Goal: Check status: Check status

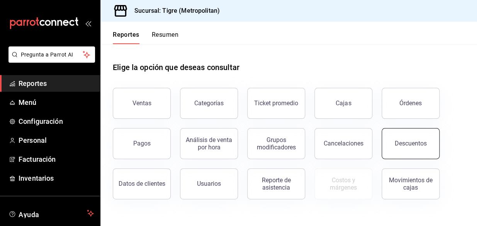
click at [422, 144] on div "Descuentos" at bounding box center [411, 142] width 32 height 7
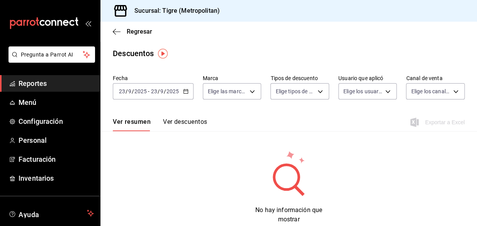
click at [186, 93] on icon "button" at bounding box center [185, 90] width 5 height 5
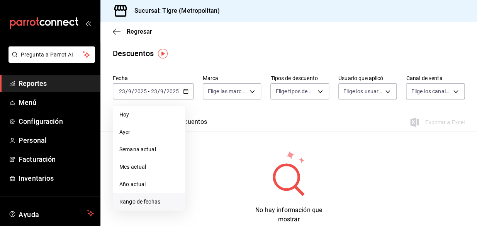
click at [124, 198] on span "Rango de fechas" at bounding box center [149, 201] width 60 height 8
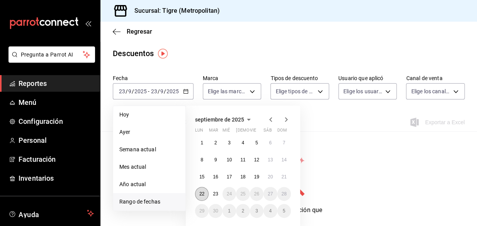
click at [206, 191] on button "22" at bounding box center [202, 194] width 14 height 14
click at [211, 192] on button "23" at bounding box center [216, 194] width 14 height 14
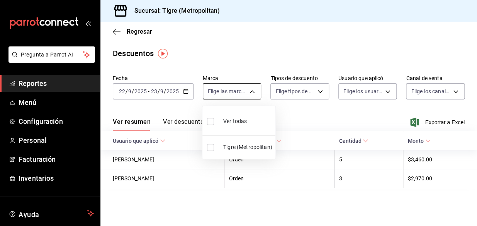
click at [249, 88] on body "Pregunta a Parrot AI Reportes Menú Configuración Personal Facturación Inventari…" at bounding box center [238, 113] width 477 height 226
click at [211, 121] on input "checkbox" at bounding box center [210, 121] width 7 height 7
checkbox input "true"
type input "d2a20516-989b-40fe-838d-c8b0b31ef0ff"
checkbox input "true"
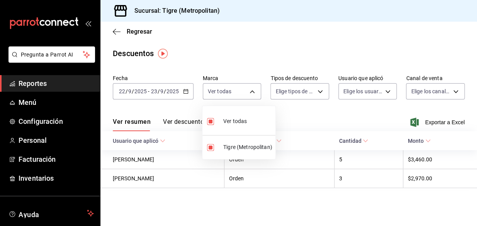
click at [317, 92] on div at bounding box center [238, 113] width 477 height 226
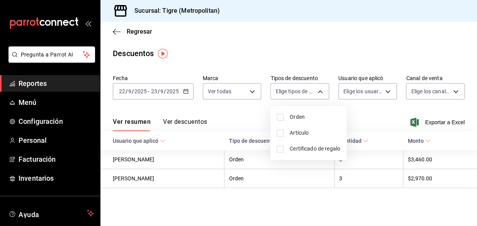
click at [317, 92] on body "Pregunta a Parrot AI Reportes Menú Configuración Personal Facturación Inventari…" at bounding box center [238, 113] width 477 height 226
click at [279, 116] on input "checkbox" at bounding box center [280, 117] width 7 height 7
checkbox input "true"
type input "ORDER"
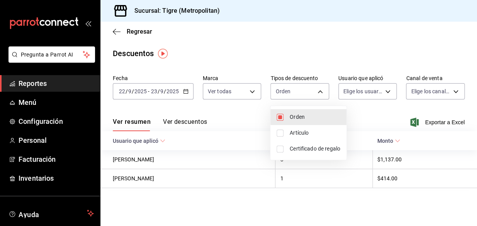
click at [279, 133] on input "checkbox" at bounding box center [280, 132] width 7 height 7
checkbox input "true"
type input "ORDER,ORDER_ITEM"
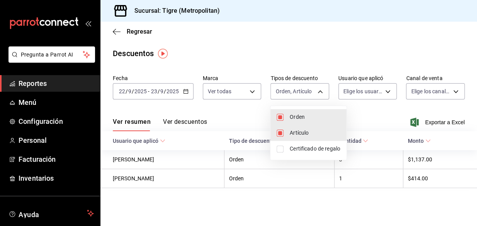
click at [278, 150] on input "checkbox" at bounding box center [280, 148] width 7 height 7
checkbox input "true"
type input "ORDER,ORDER_ITEM,CARD_REWARD"
click at [386, 88] on div at bounding box center [238, 113] width 477 height 226
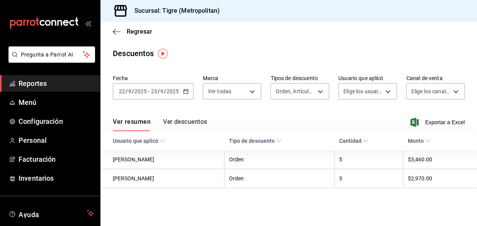
click at [386, 88] on body "Pregunta a Parrot AI Reportes Menú Configuración Personal Facturación Inventari…" at bounding box center [238, 113] width 477 height 226
click at [374, 92] on body "Pregunta a Parrot AI Reportes Menú Configuración Personal Facturación Inventari…" at bounding box center [238, 113] width 477 height 226
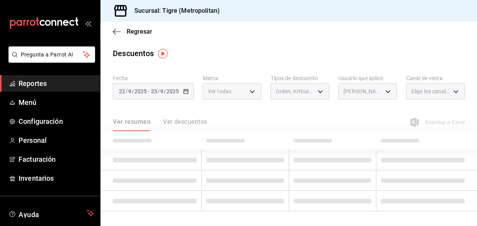
type input "da3fe0bf-9cae-42f0-8d99-93c2ae9c0243"
click at [384, 92] on ul "Ver todos [PERSON_NAME] [PERSON_NAME] AN [PERSON_NAME] [PERSON_NAME] [PERSON_NA…" at bounding box center [392, 121] width 133 height 109
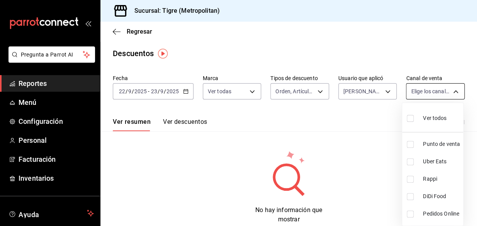
click at [445, 90] on body "Pregunta a Parrot AI Reportes Menú Configuración Personal Facturación Inventari…" at bounding box center [238, 113] width 477 height 226
click at [409, 117] on input "checkbox" at bounding box center [410, 118] width 7 height 7
checkbox input "true"
type input "PARROT,UBER_EATS,RAPPI,DIDI_FOOD,ONLINE"
checkbox input "true"
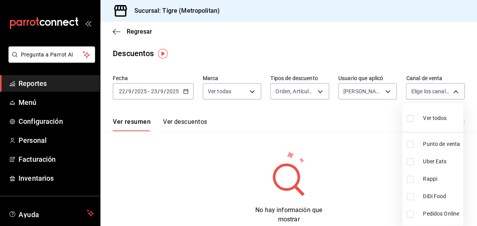
checkbox input "true"
click at [383, 92] on div at bounding box center [238, 113] width 477 height 226
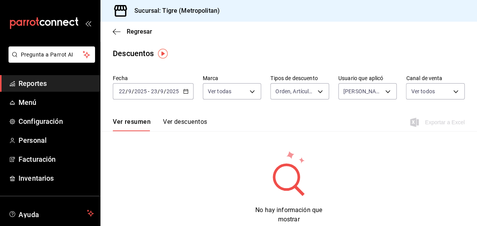
click at [383, 92] on body "Pregunta a Parrot AI Reportes Menú Configuración Personal Facturación Inventari…" at bounding box center [238, 113] width 477 height 226
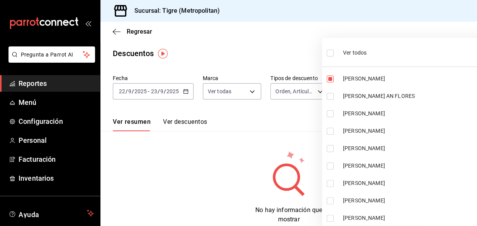
click at [331, 51] on input "checkbox" at bounding box center [330, 52] width 7 height 7
checkbox input "true"
type input "da3fe0bf-9cae-42f0-8d99-93c2ae9c0243,46b97505-088e-4772-a4e5-018f57d75b8d,4d449…"
checkbox input "true"
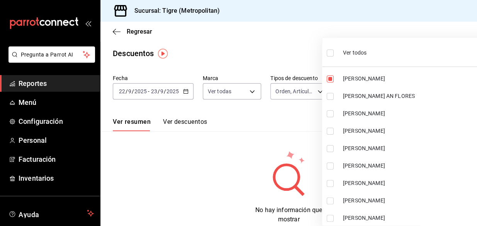
checkbox input "true"
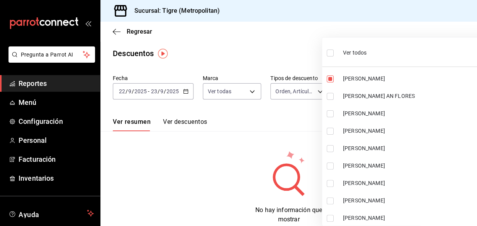
checkbox input "true"
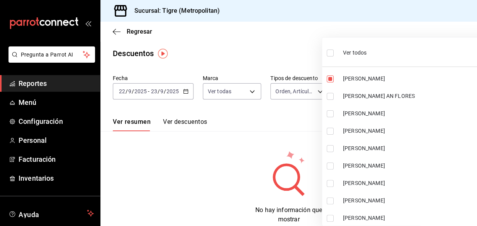
checkbox input "true"
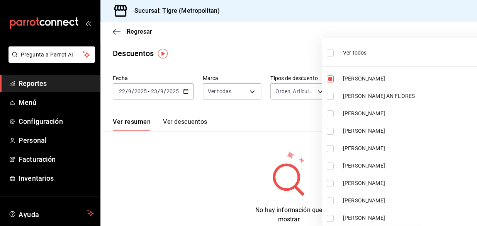
checkbox input "true"
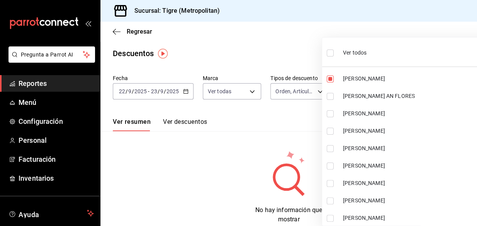
checkbox input "true"
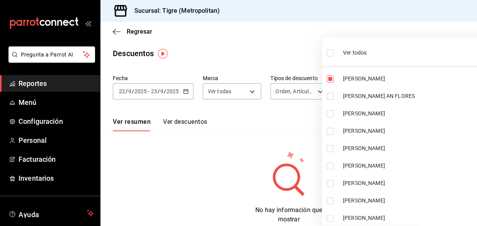
checkbox input "true"
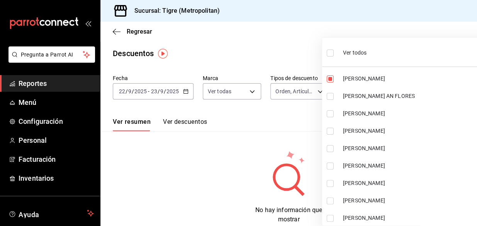
checkbox input "true"
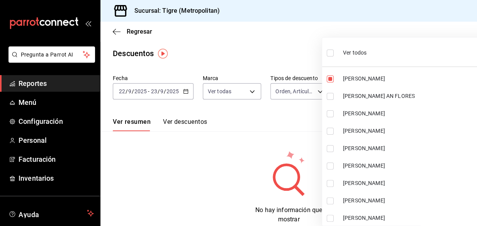
checkbox input "true"
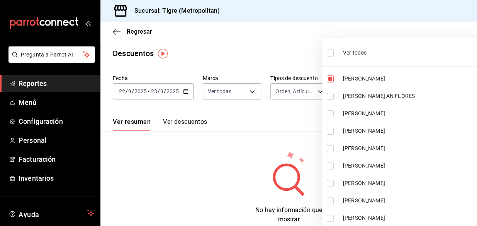
checkbox input "true"
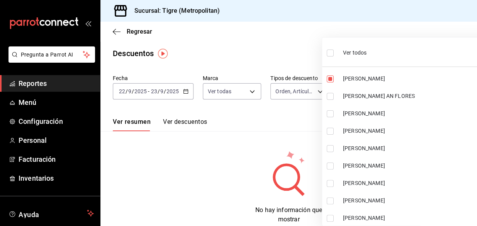
checkbox input "true"
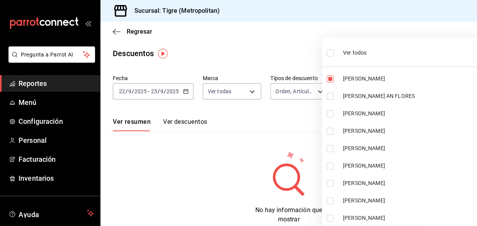
checkbox input "true"
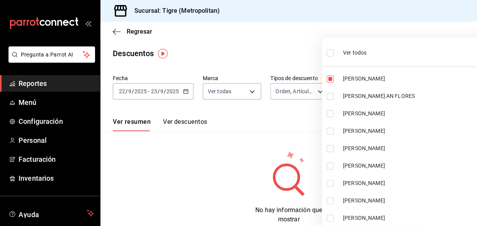
checkbox input "true"
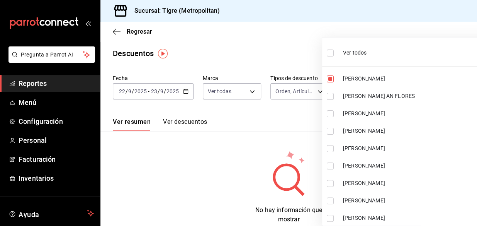
checkbox input "true"
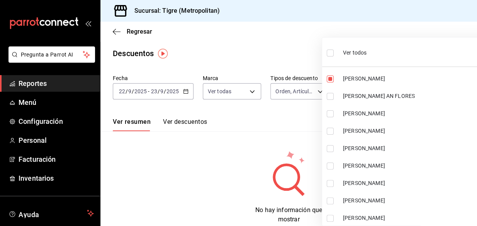
checkbox input "true"
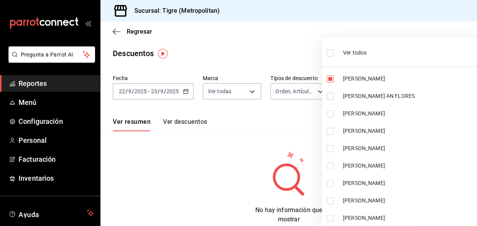
checkbox input "true"
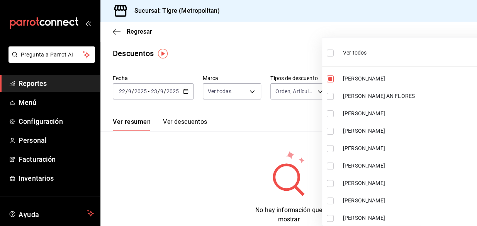
checkbox input "true"
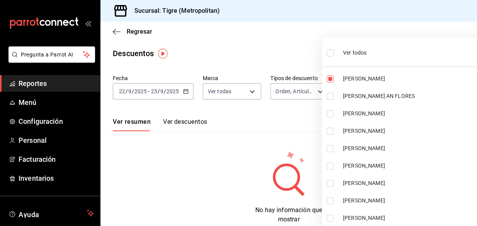
checkbox input "true"
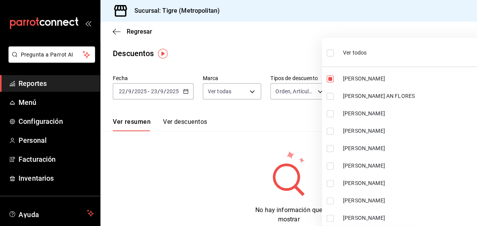
checkbox input "true"
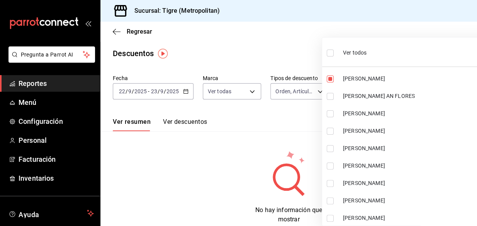
checkbox input "true"
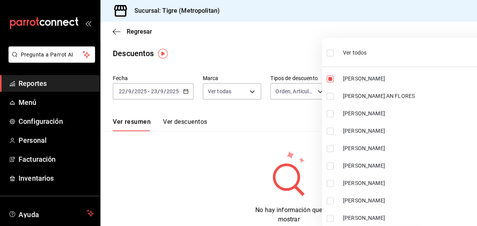
checkbox input "true"
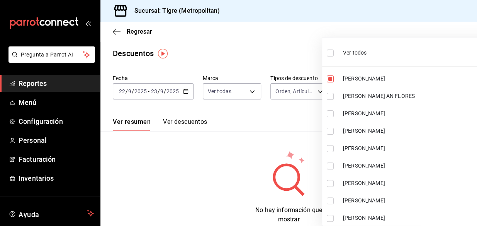
checkbox input "true"
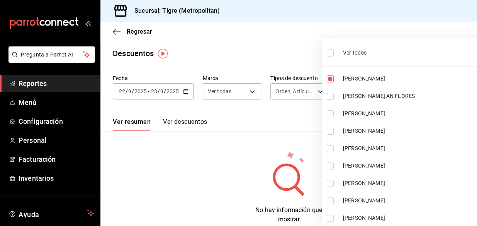
checkbox input "true"
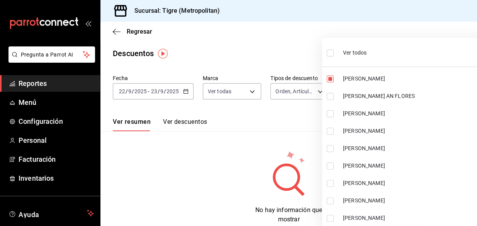
checkbox input "true"
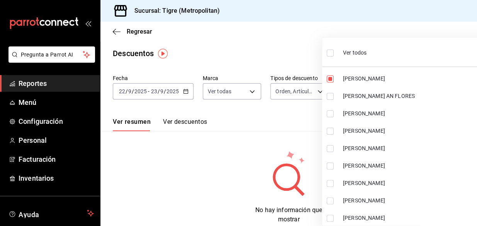
checkbox input "true"
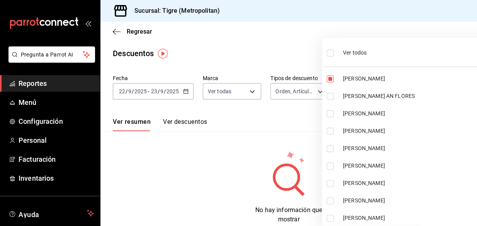
checkbox input "true"
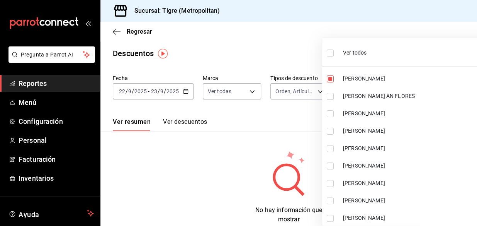
checkbox input "true"
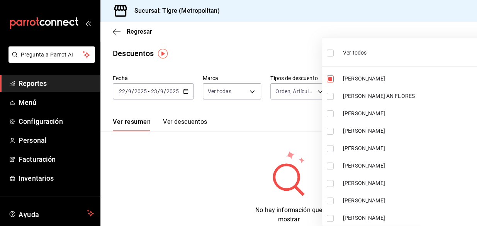
checkbox input "true"
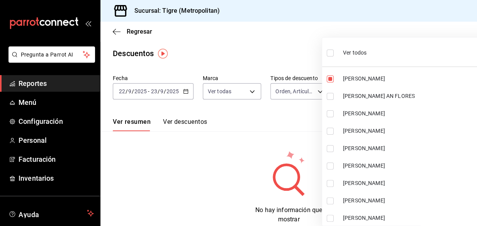
checkbox input "true"
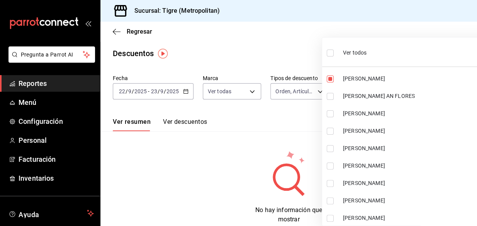
checkbox input "true"
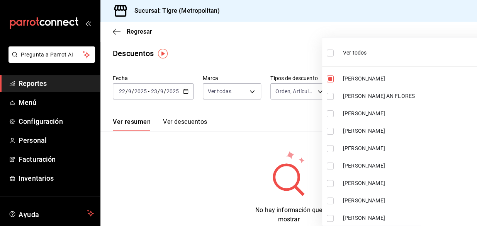
checkbox input "true"
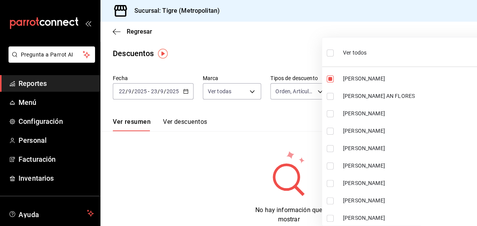
checkbox input "true"
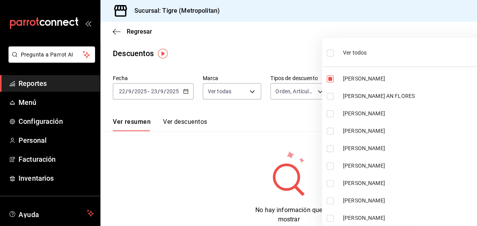
checkbox input "true"
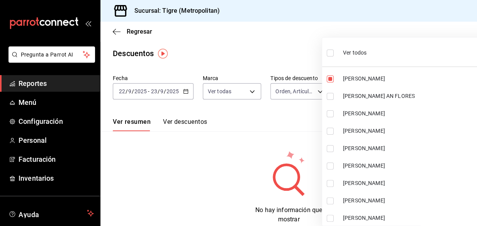
checkbox input "true"
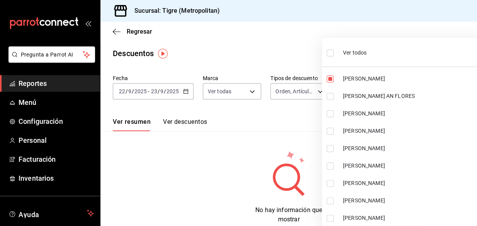
checkbox input "true"
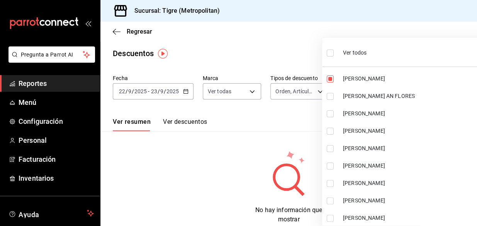
checkbox input "true"
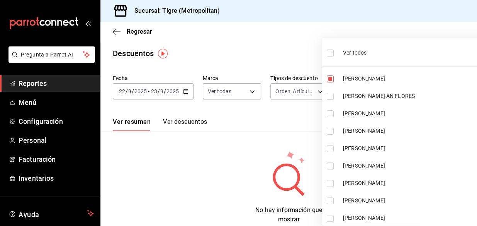
checkbox input "true"
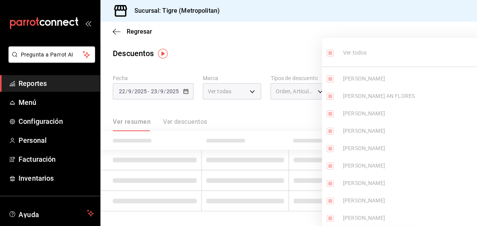
click at [282, 39] on div at bounding box center [238, 113] width 477 height 226
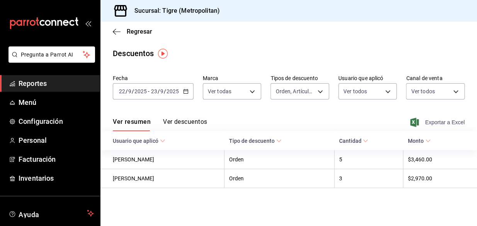
click at [438, 122] on span "Exportar a Excel" at bounding box center [438, 121] width 53 height 9
click at [27, 82] on span "Reportes" at bounding box center [56, 83] width 75 height 10
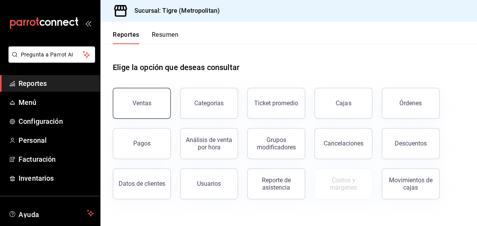
click at [132, 112] on button "Ventas" at bounding box center [142, 103] width 58 height 31
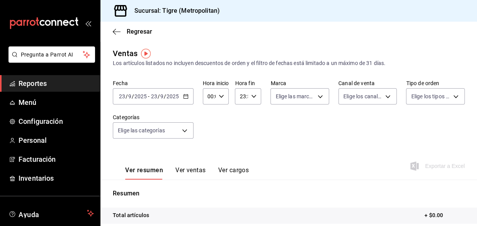
click at [184, 96] on icon "button" at bounding box center [185, 96] width 5 height 5
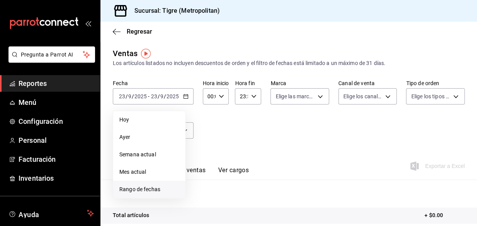
click at [124, 193] on span "Rango de fechas" at bounding box center [149, 189] width 60 height 8
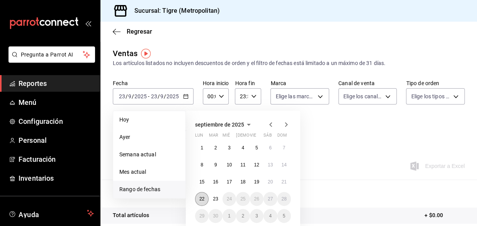
click at [202, 196] on abbr "22" at bounding box center [201, 198] width 5 height 5
click at [213, 198] on button "23" at bounding box center [216, 199] width 14 height 14
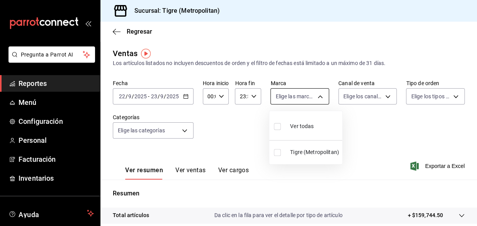
click at [309, 94] on body "Pregunta a Parrot AI Reportes Menú Configuración Personal Facturación Inventari…" at bounding box center [238, 113] width 477 height 226
click at [278, 126] on input "checkbox" at bounding box center [277, 126] width 7 height 7
click at [383, 96] on div at bounding box center [238, 113] width 477 height 226
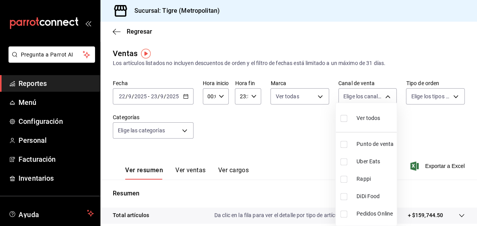
click at [383, 96] on body "Pregunta a Parrot AI Reportes Menú Configuración Personal Facturación Inventari…" at bounding box center [238, 113] width 477 height 226
click at [343, 119] on input "checkbox" at bounding box center [343, 118] width 7 height 7
click at [450, 95] on div at bounding box center [238, 113] width 477 height 226
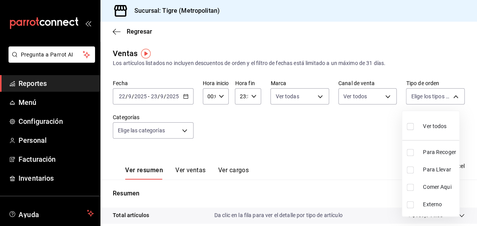
click at [450, 95] on body "Pregunta a Parrot AI Reportes Menú Configuración Personal Facturación Inventari…" at bounding box center [238, 113] width 477 height 226
click at [409, 126] on input "checkbox" at bounding box center [410, 126] width 7 height 7
click at [181, 133] on div at bounding box center [238, 113] width 477 height 226
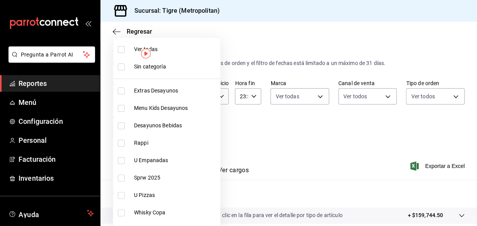
click at [181, 133] on body "Pregunta a Parrot AI Reportes Menú Configuración Personal Facturación Inventari…" at bounding box center [238, 113] width 477 height 226
click at [121, 48] on input "checkbox" at bounding box center [121, 49] width 7 height 7
click at [423, 165] on div at bounding box center [238, 113] width 477 height 226
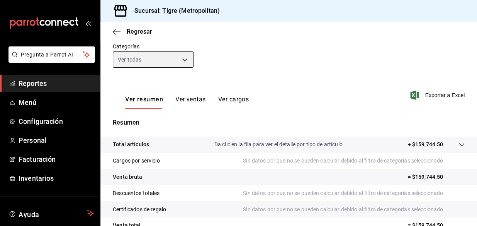
scroll to position [81, 0]
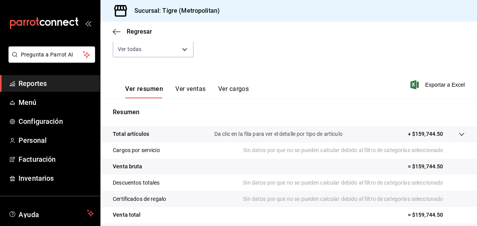
click at [459, 135] on icon at bounding box center [462, 134] width 6 height 6
